Goal: Task Accomplishment & Management: Manage account settings

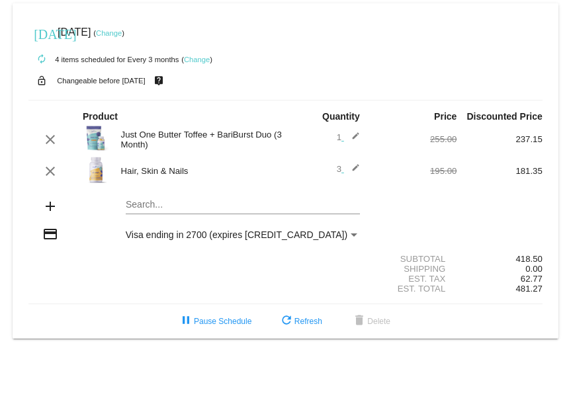
click at [122, 34] on link "Change" at bounding box center [109, 33] width 26 height 8
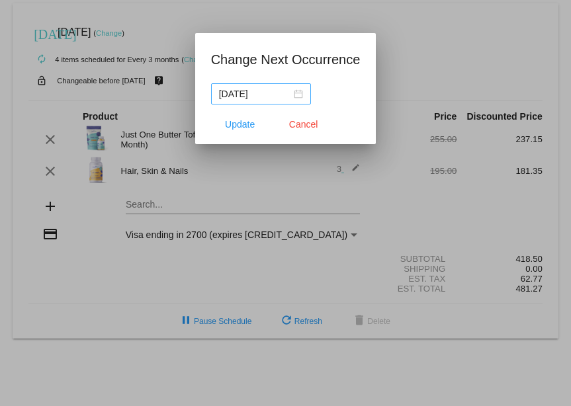
click at [297, 95] on div "[DATE]" at bounding box center [261, 94] width 84 height 15
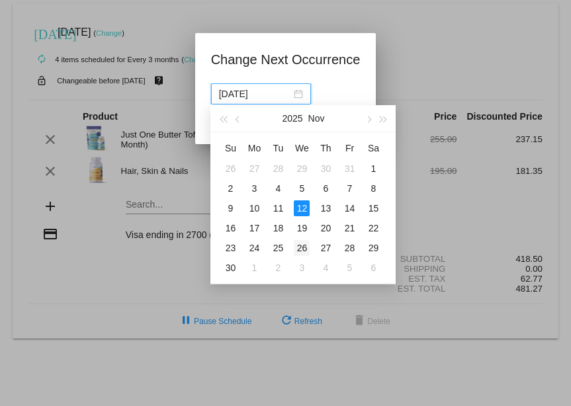
click at [301, 248] on div "26" at bounding box center [302, 248] width 16 height 16
type input "[DATE]"
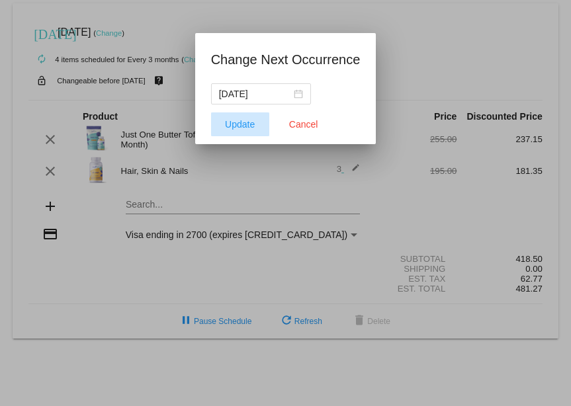
click at [242, 122] on span "Update" at bounding box center [240, 124] width 30 height 11
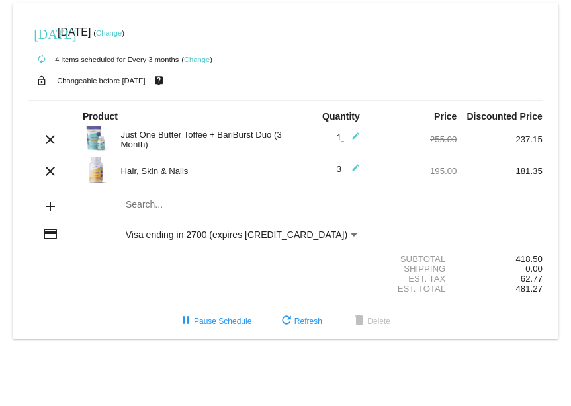
click at [198, 57] on link "Change" at bounding box center [197, 60] width 26 height 8
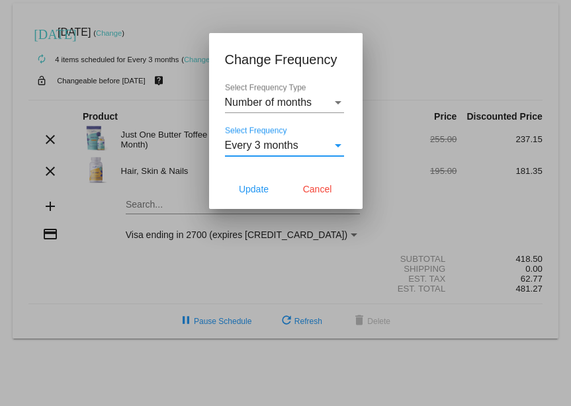
click at [338, 147] on div "Select Frequency" at bounding box center [338, 145] width 7 height 3
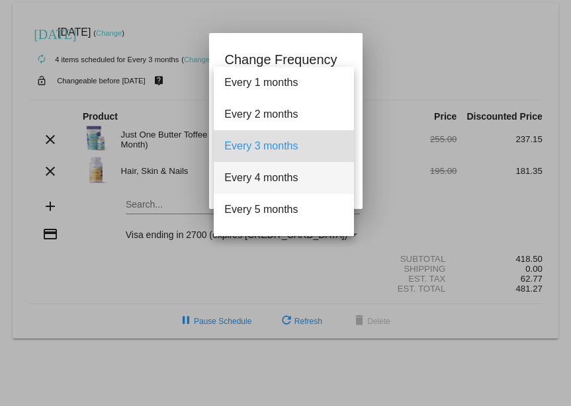
click at [290, 173] on span "Every 4 months" at bounding box center [283, 178] width 119 height 32
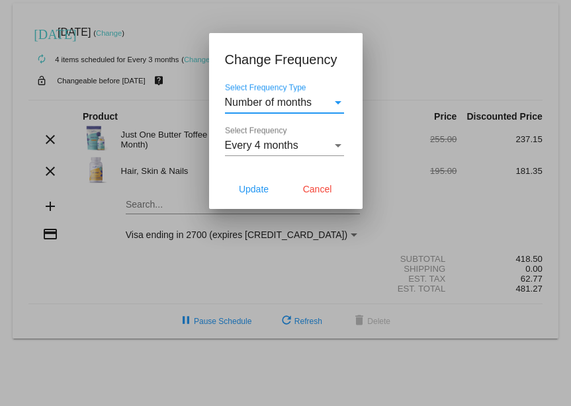
click at [340, 101] on div "Select Frequency Type" at bounding box center [338, 102] width 7 height 3
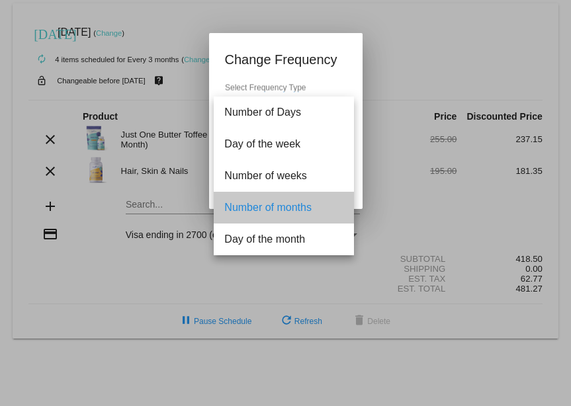
click at [297, 213] on span "Number of months" at bounding box center [283, 208] width 119 height 32
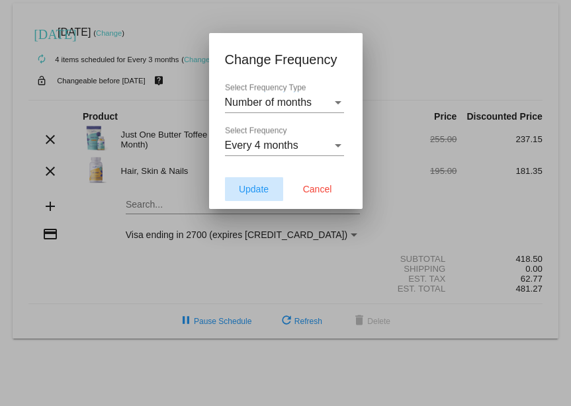
click at [261, 189] on span "Update" at bounding box center [254, 189] width 30 height 11
